Goal: Navigation & Orientation: Understand site structure

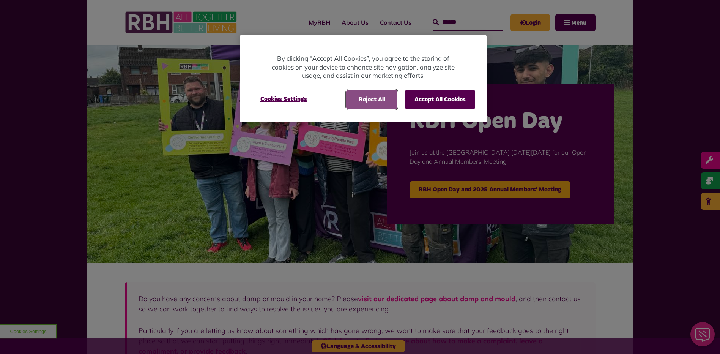
click at [388, 94] on button "Reject All" at bounding box center [371, 100] width 51 height 20
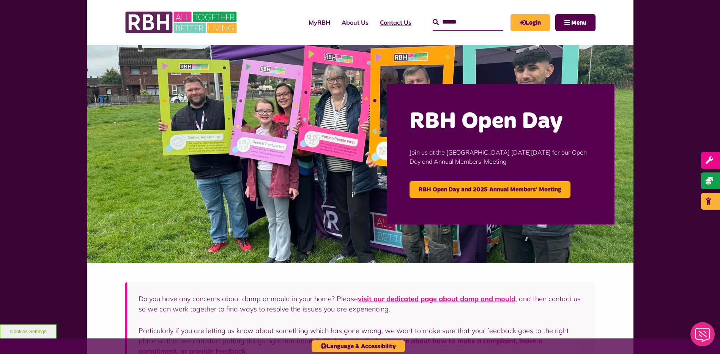
click at [377, 20] on link "Contact Us" at bounding box center [395, 22] width 43 height 21
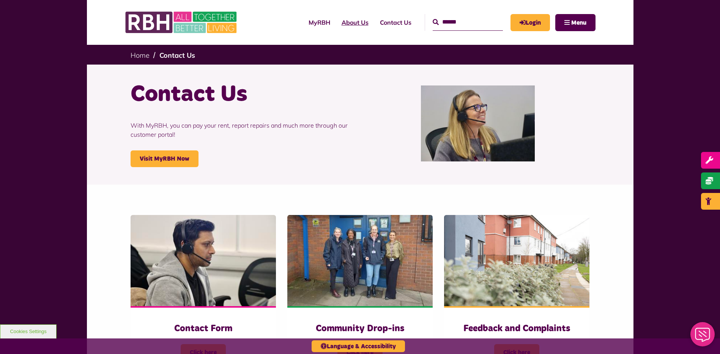
click at [346, 19] on link "About Us" at bounding box center [355, 22] width 38 height 21
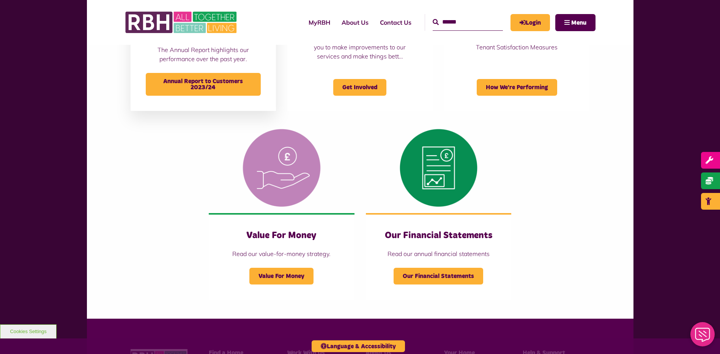
scroll to position [835, 0]
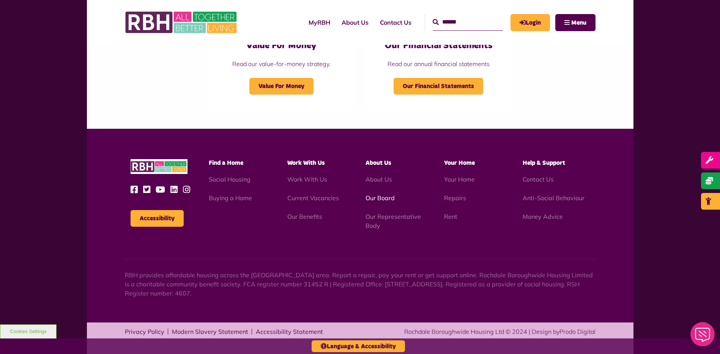
click at [380, 195] on link "Our Board" at bounding box center [380, 198] width 29 height 8
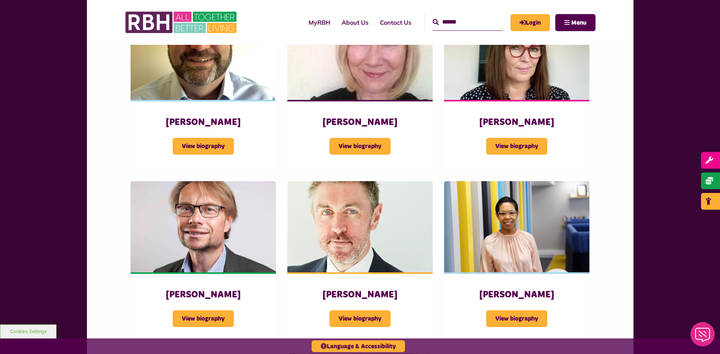
scroll to position [532, 0]
